Goal: Transaction & Acquisition: Purchase product/service

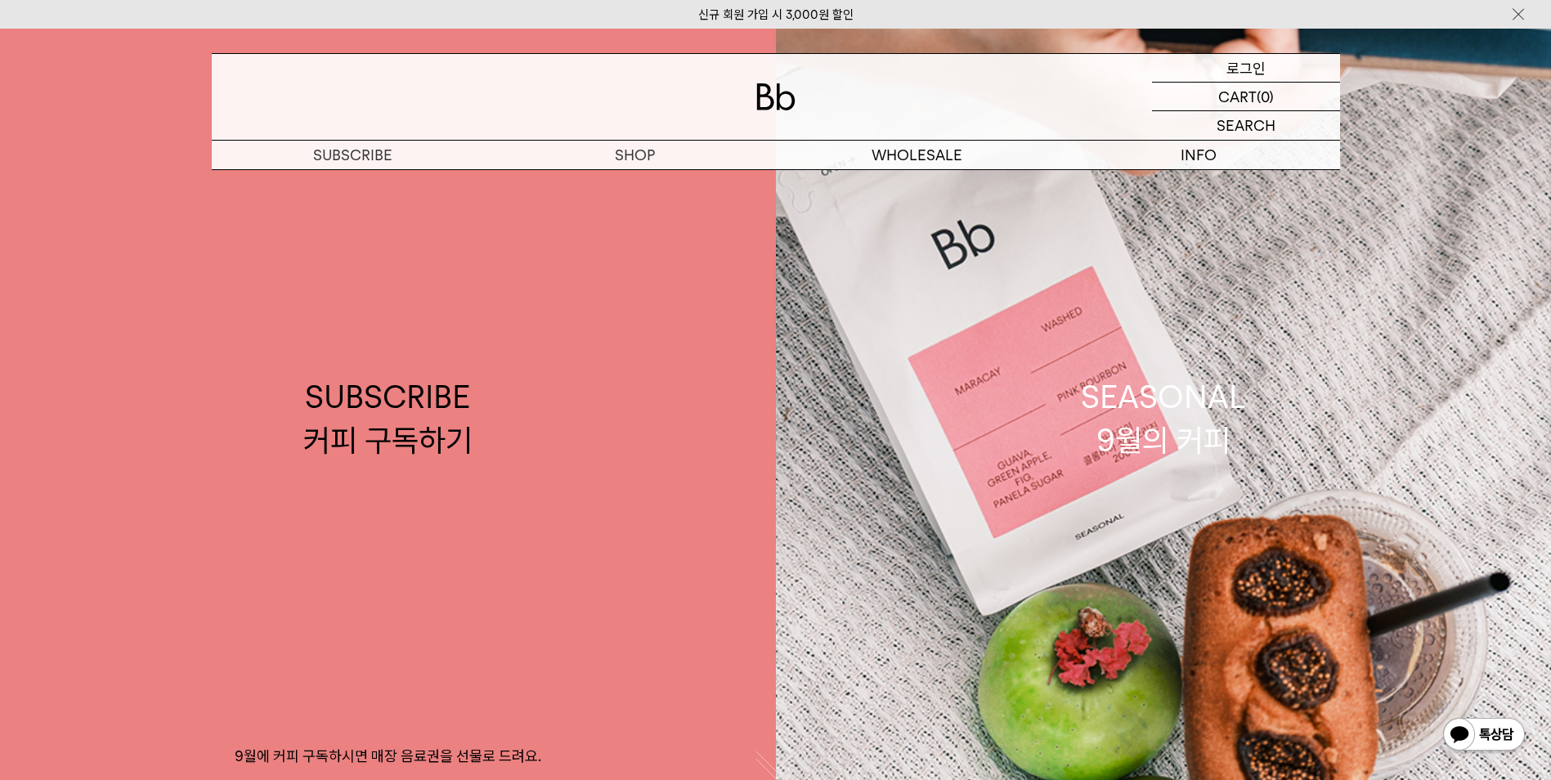
click at [1246, 68] on p "로그인" at bounding box center [1245, 68] width 39 height 28
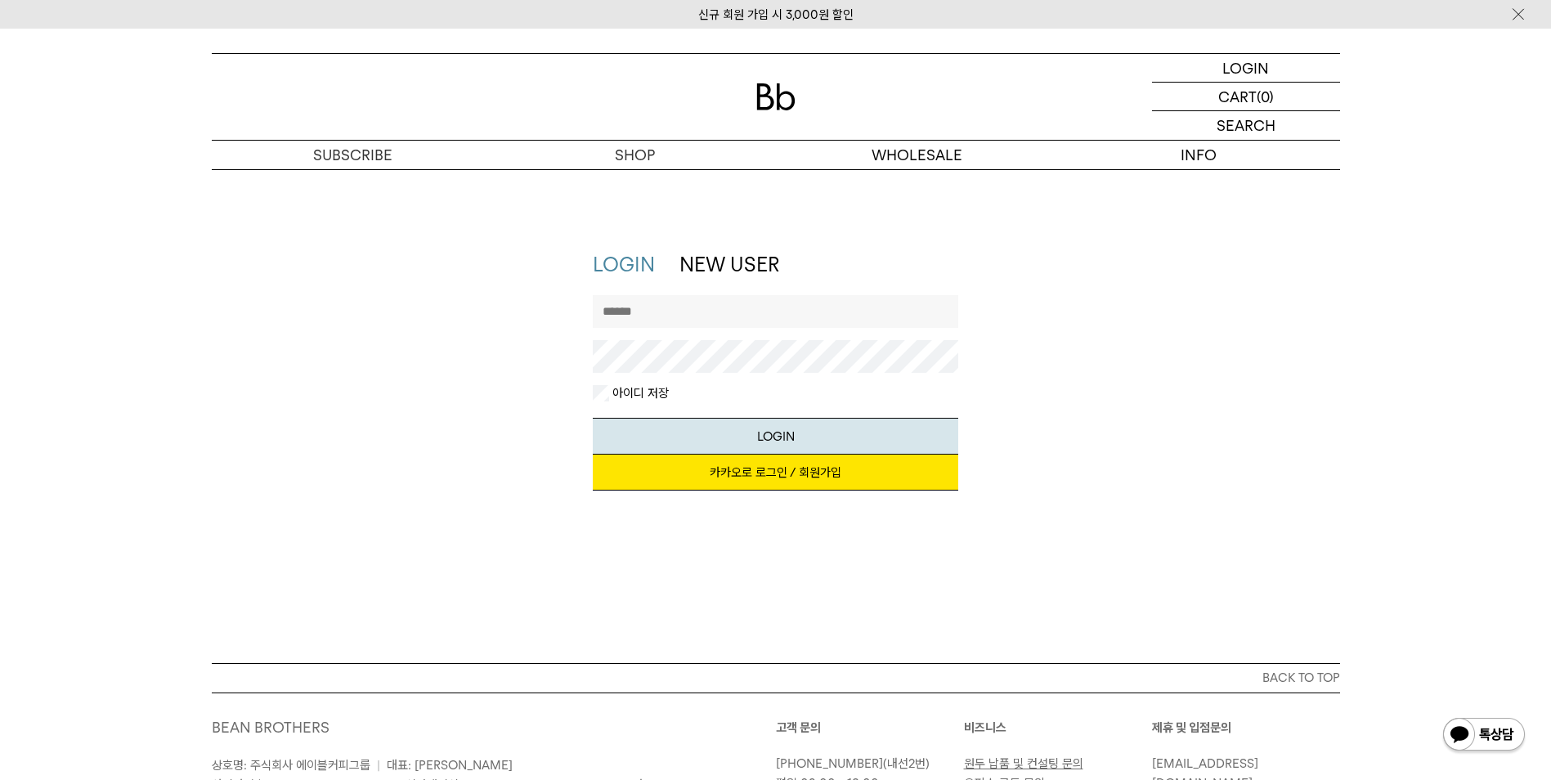
click at [766, 477] on link "카카오로 로그인 / 회원가입" at bounding box center [775, 473] width 365 height 36
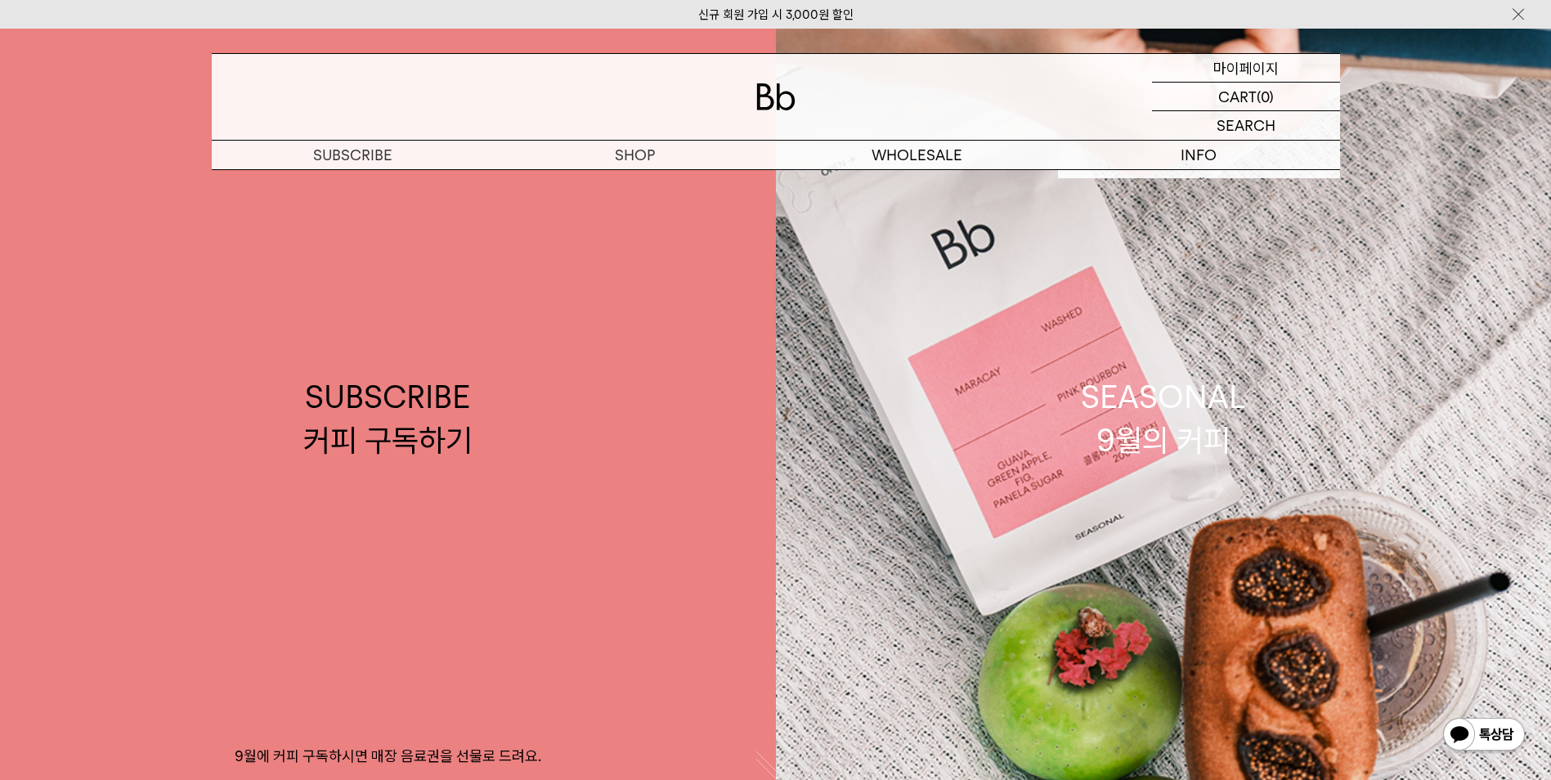
click at [1234, 72] on p "마이페이지" at bounding box center [1245, 68] width 65 height 28
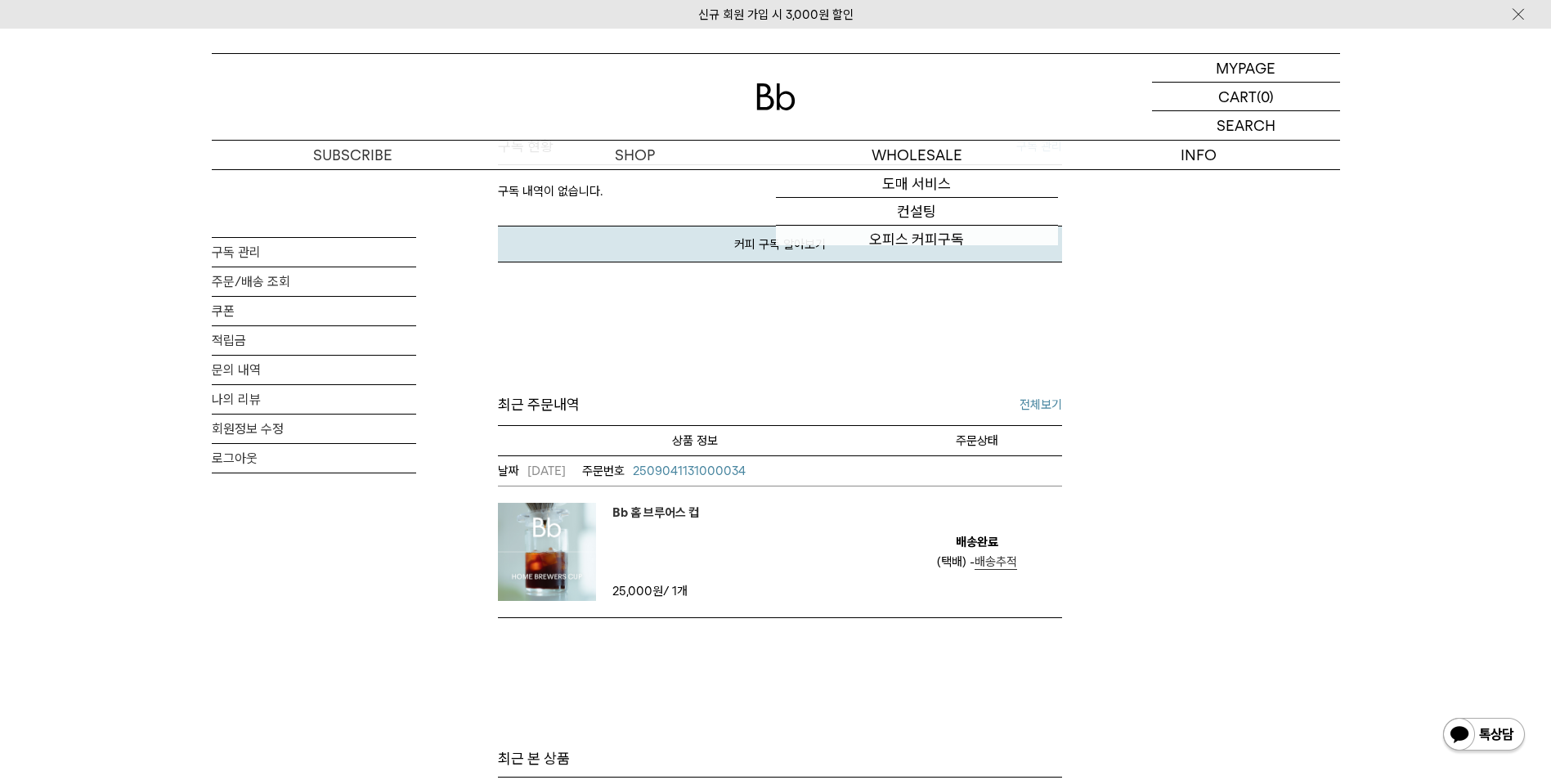
scroll to position [409, 0]
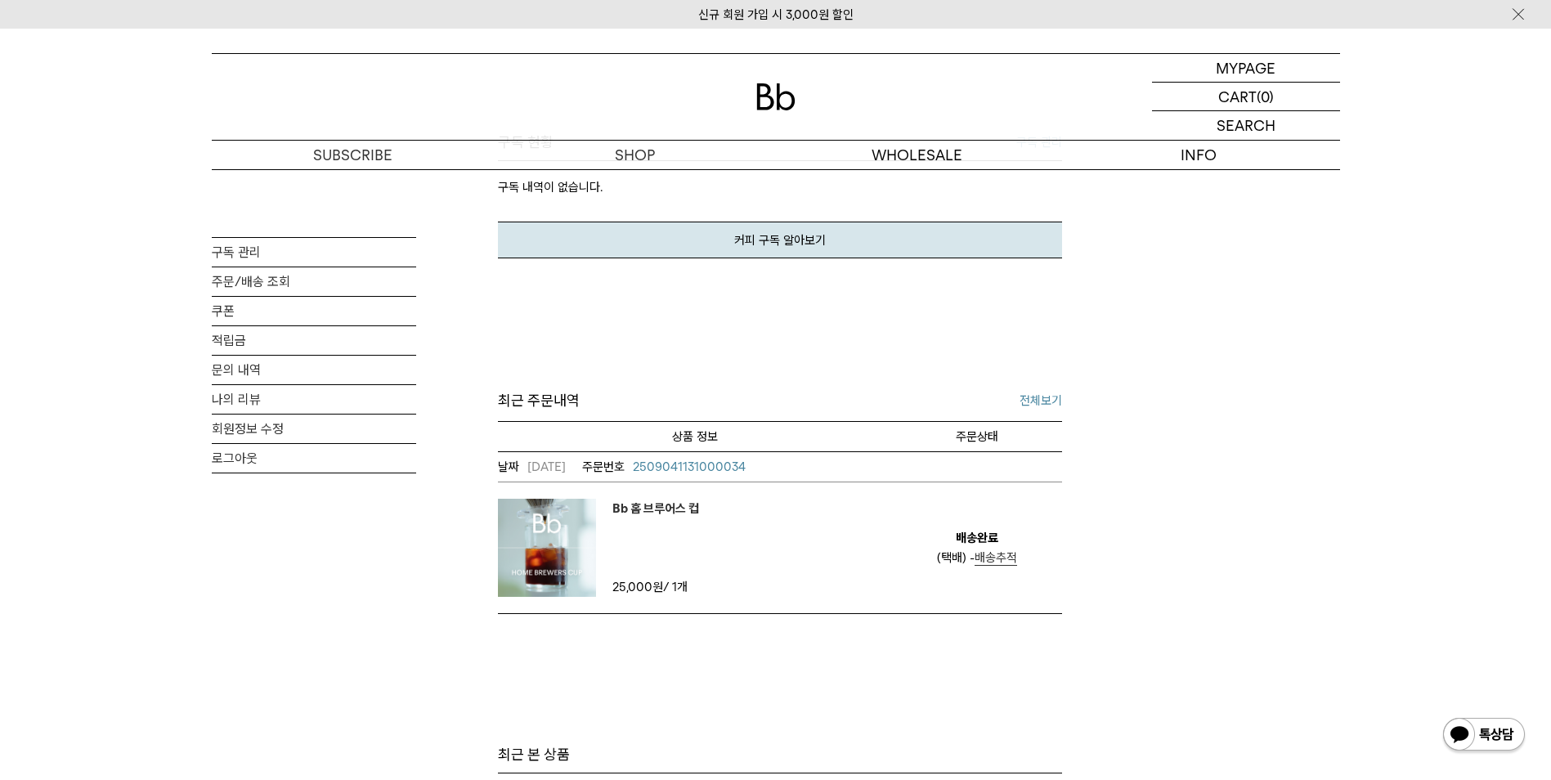
click at [548, 538] on img at bounding box center [547, 548] width 98 height 98
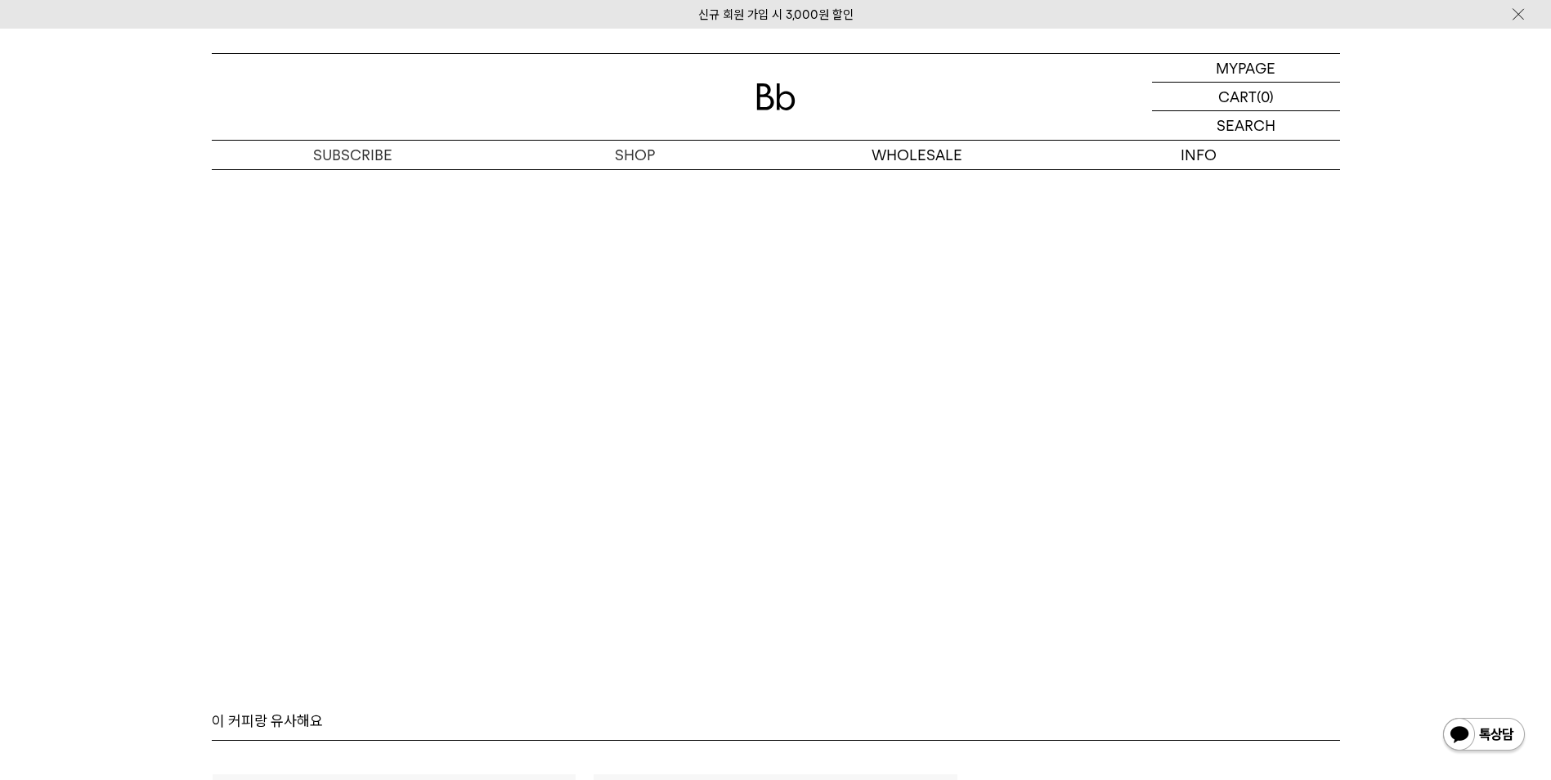
scroll to position [10540, 0]
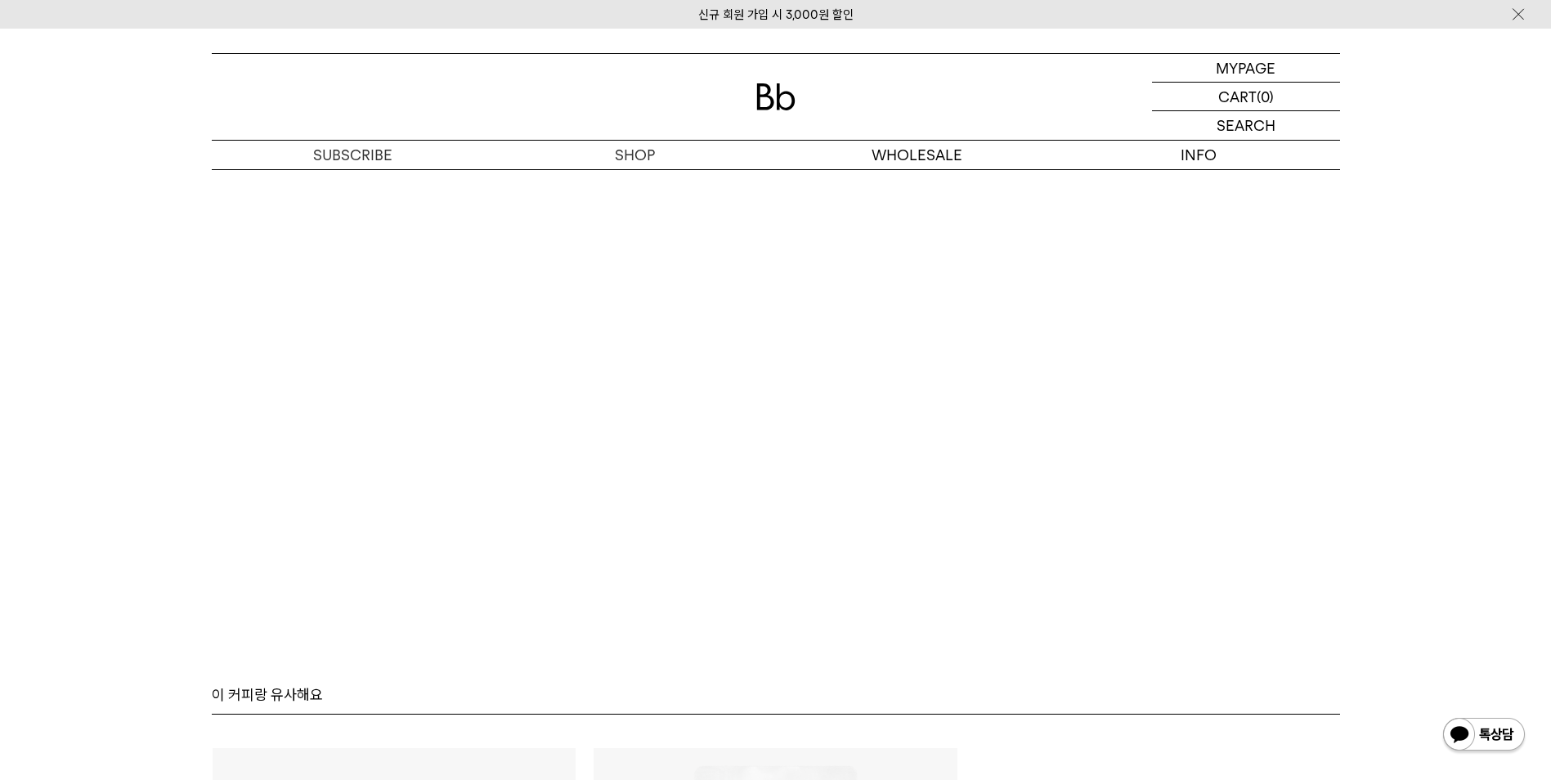
scroll to position [9903, 0]
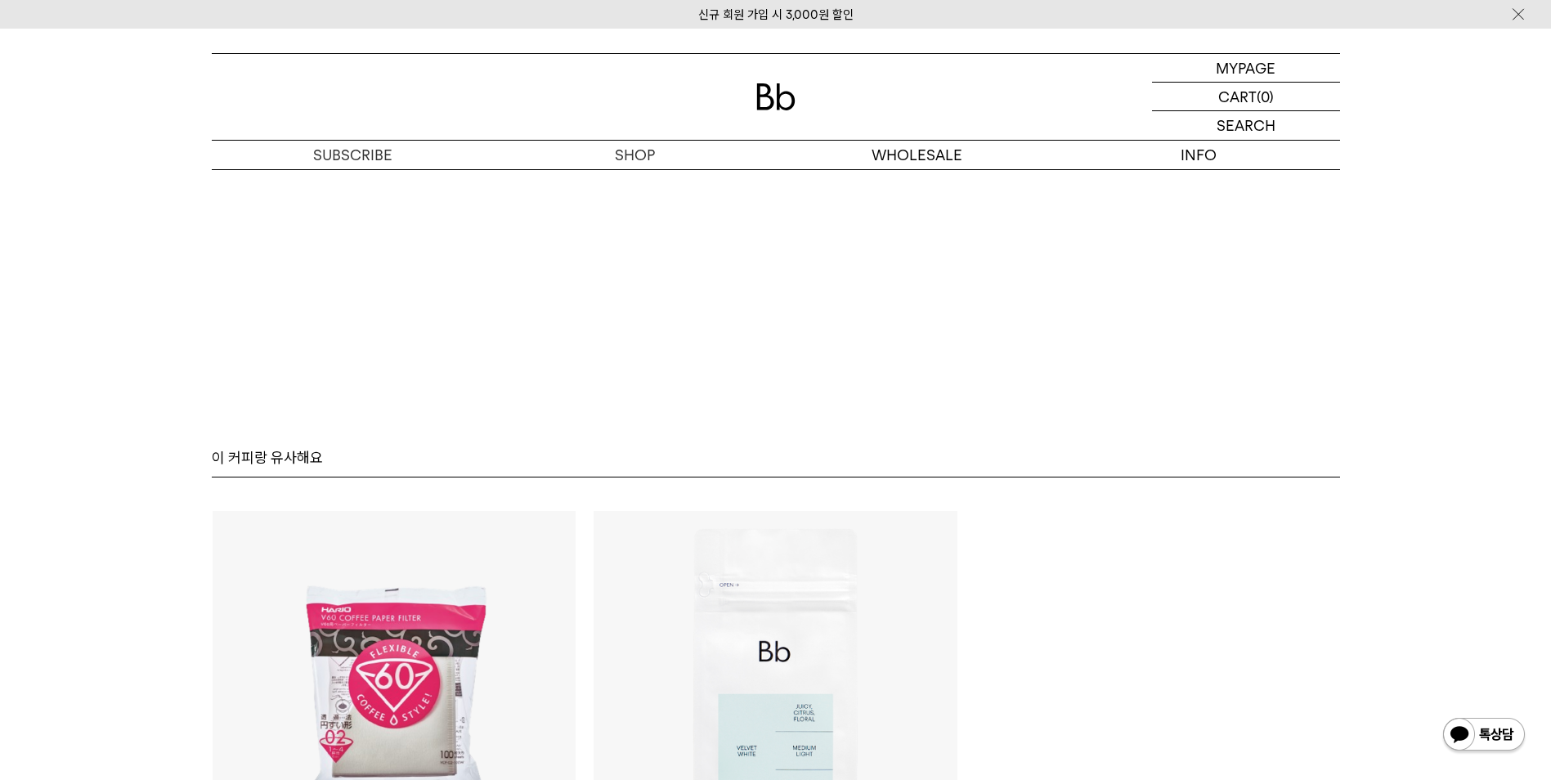
scroll to position [11129, 0]
